Goal: Check status

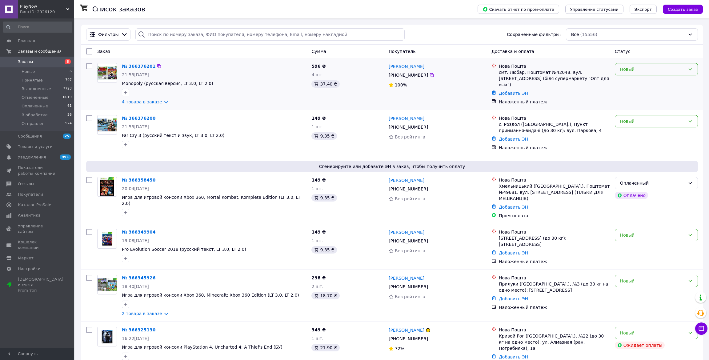
click at [625, 67] on div "Новый" at bounding box center [652, 69] width 65 height 7
click at [626, 82] on li "Принят" at bounding box center [656, 82] width 82 height 11
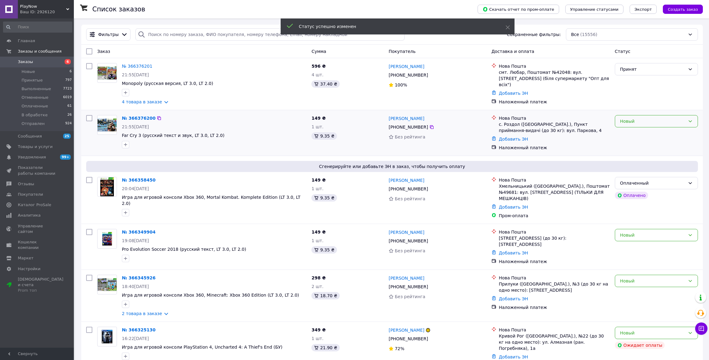
click at [636, 120] on div "Новый" at bounding box center [652, 121] width 65 height 7
click at [631, 132] on li "Принят" at bounding box center [656, 134] width 82 height 11
click at [629, 232] on div "Новый" at bounding box center [652, 235] width 65 height 7
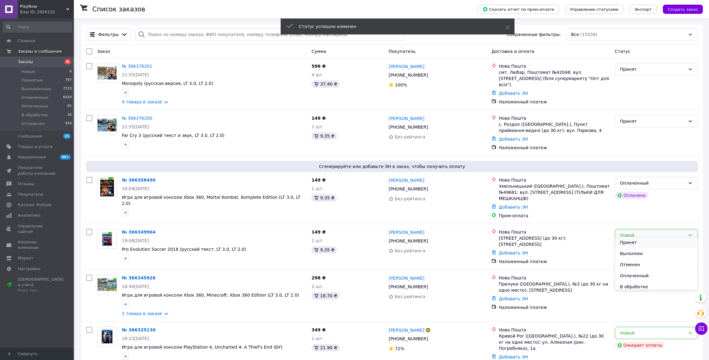
click at [632, 243] on li "Принят" at bounding box center [656, 242] width 82 height 11
click at [626, 278] on div "Новый" at bounding box center [652, 281] width 65 height 7
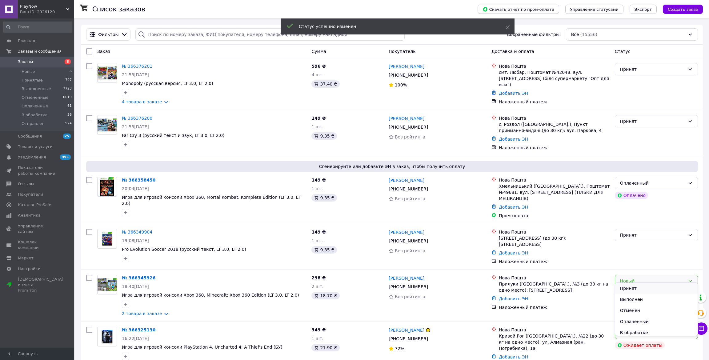
click at [627, 284] on li "Принят" at bounding box center [656, 288] width 82 height 11
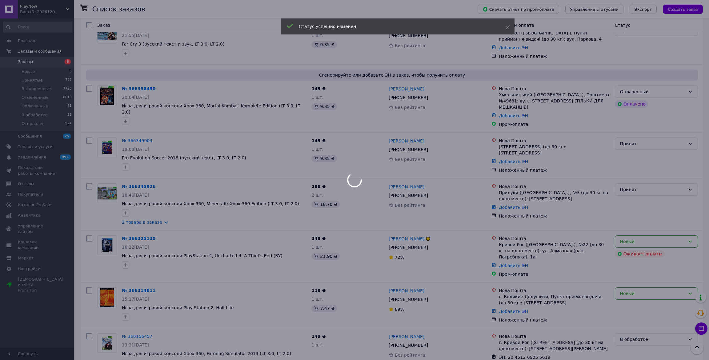
scroll to position [92, 0]
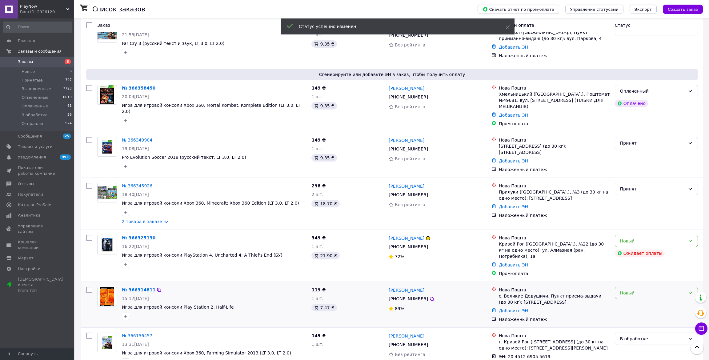
click at [638, 290] on div "Новый" at bounding box center [652, 293] width 65 height 7
click at [637, 291] on li "Принят" at bounding box center [656, 294] width 82 height 11
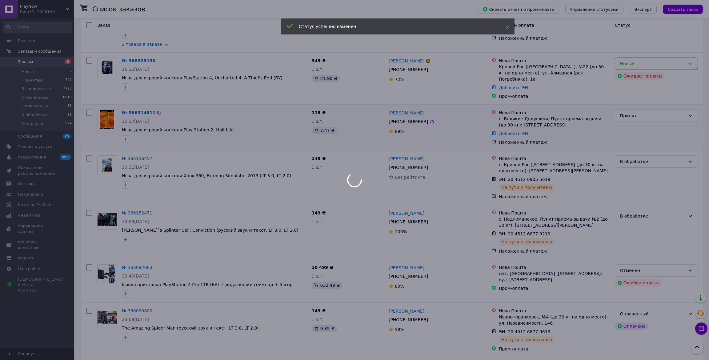
scroll to position [277, 0]
